Goal: Task Accomplishment & Management: Complete application form

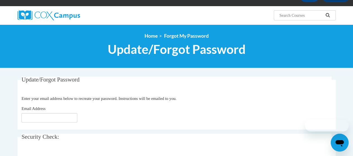
scroll to position [56, 0]
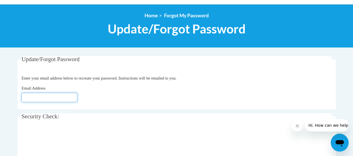
click at [42, 99] on input "Email Address" at bounding box center [49, 97] width 56 height 9
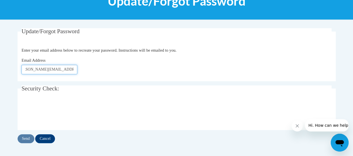
type input "sonja.mortley@baldwink12.ga.us"
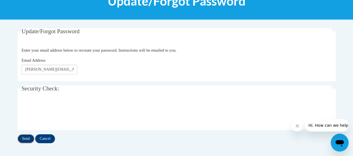
click at [24, 138] on input "Send" at bounding box center [26, 138] width 17 height 9
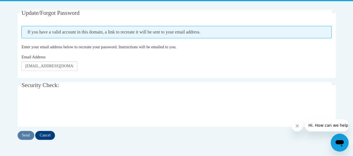
scroll to position [112, 0]
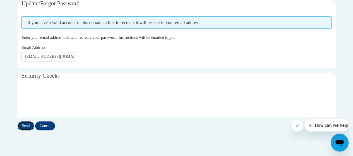
click at [25, 124] on input "Send" at bounding box center [26, 125] width 17 height 9
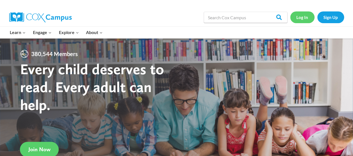
click at [304, 16] on link "Log In" at bounding box center [302, 16] width 24 height 11
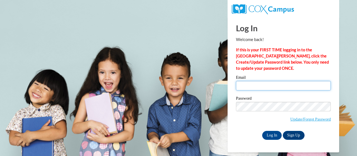
click at [241, 85] on input "Email" at bounding box center [283, 85] width 95 height 9
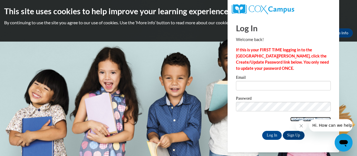
click at [293, 119] on link "Update/Forgot Password" at bounding box center [311, 119] width 40 height 4
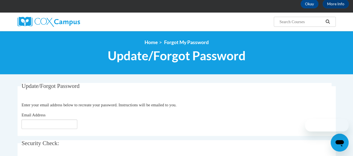
scroll to position [56, 0]
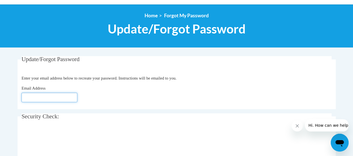
click at [31, 98] on input "Email Address" at bounding box center [49, 97] width 56 height 9
type input "[EMAIL_ADDRESS][DOMAIN_NAME]"
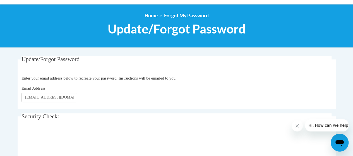
scroll to position [140, 0]
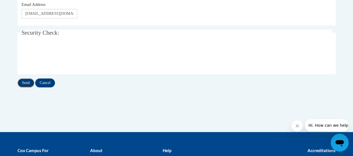
click at [23, 83] on input "Send" at bounding box center [26, 82] width 17 height 9
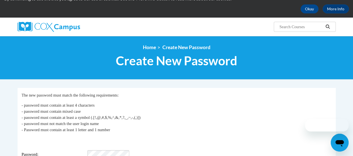
scroll to position [56, 0]
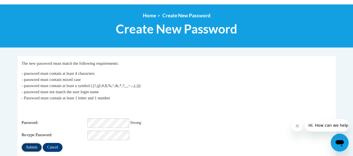
click at [29, 143] on input "Submit" at bounding box center [31, 147] width 20 height 9
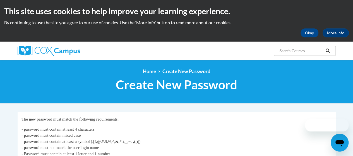
scroll to position [112, 0]
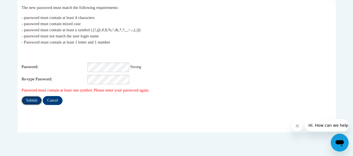
click at [30, 97] on input "Submit" at bounding box center [31, 100] width 20 height 9
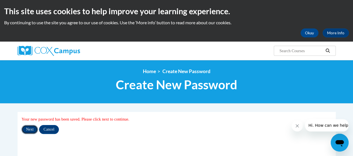
click at [30, 131] on input "Next" at bounding box center [29, 129] width 16 height 9
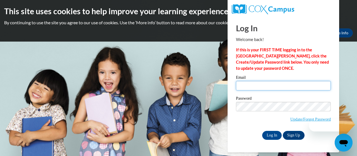
click at [244, 86] on input "Email" at bounding box center [283, 85] width 95 height 9
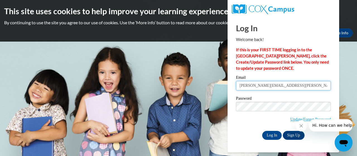
type input "[PERSON_NAME][EMAIL_ADDRESS][PERSON_NAME][PERSON_NAME][DOMAIN_NAME]"
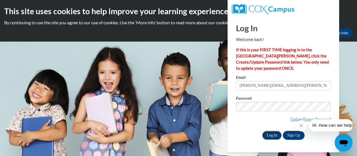
click at [270, 134] on input "Log In" at bounding box center [272, 135] width 20 height 9
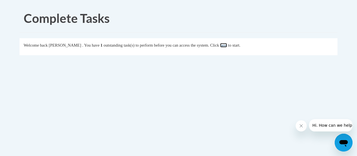
click at [227, 45] on link "here" at bounding box center [223, 45] width 7 height 4
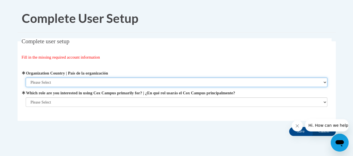
click at [53, 81] on select "Please Select United States | Estados Unidos Outside of the United States | Fue…" at bounding box center [177, 82] width 302 height 9
select select "ad49bcad-a171-4b2e-b99c-48b446064914"
click at [26, 78] on select "Please Select United States | Estados Unidos Outside of the United States | Fue…" at bounding box center [177, 82] width 302 height 9
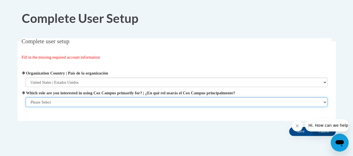
click at [39, 102] on select "Please Select College/University | Colegio/Universidad Community/Nonprofit Part…" at bounding box center [177, 101] width 302 height 9
select select "fbf2d438-af2f-41f8-98f1-81c410e29de3"
click at [26, 107] on select "Please Select College/University | Colegio/Universidad Community/Nonprofit Part…" at bounding box center [177, 101] width 302 height 9
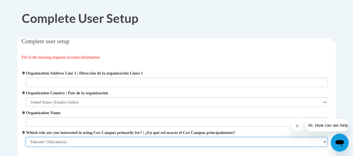
scroll to position [28, 0]
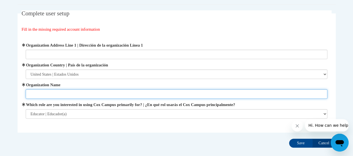
click at [59, 97] on input "Organization Name" at bounding box center [177, 93] width 302 height 9
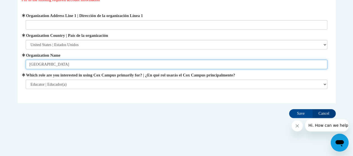
scroll to position [59, 0]
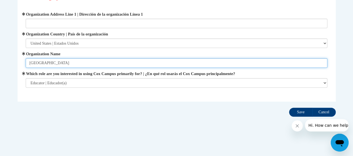
type input "Midway Hills Primary"
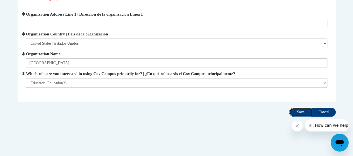
click at [300, 112] on input "Save" at bounding box center [300, 112] width 23 height 9
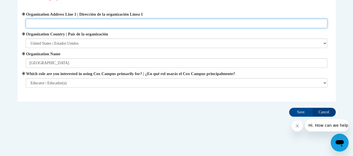
scroll to position [3, 0]
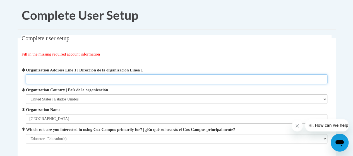
click at [41, 77] on input "Organization Address Line 1 | Dirección de la organización Línea 1" at bounding box center [177, 79] width 302 height 9
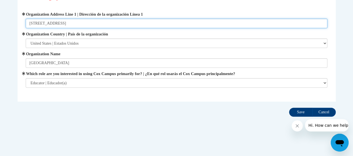
type input "375 Blandy Road Milledgeville, GA 31061"
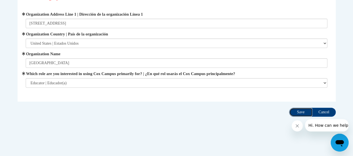
click at [300, 110] on input "Save" at bounding box center [300, 112] width 23 height 9
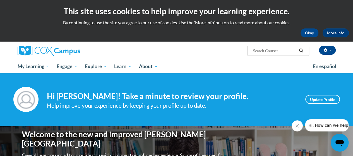
scroll to position [56, 0]
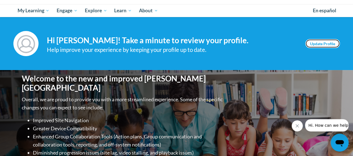
click at [322, 42] on link "Update Profile" at bounding box center [322, 43] width 35 height 9
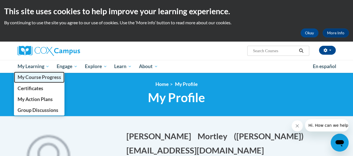
click at [35, 77] on span "My Course Progress" at bounding box center [39, 77] width 44 height 6
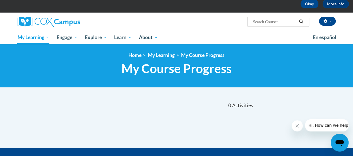
scroll to position [1, 0]
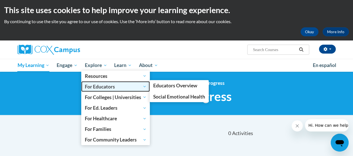
click at [100, 86] on span "For Educators" at bounding box center [116, 86] width 62 height 7
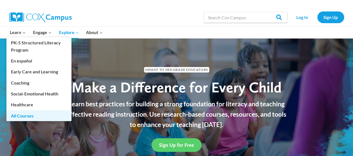
click at [25, 113] on link "All Courses" at bounding box center [38, 115] width 65 height 11
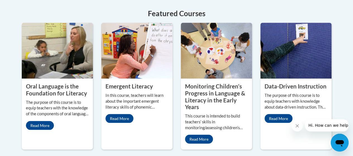
scroll to position [523, 0]
